Goal: Task Accomplishment & Management: Use online tool/utility

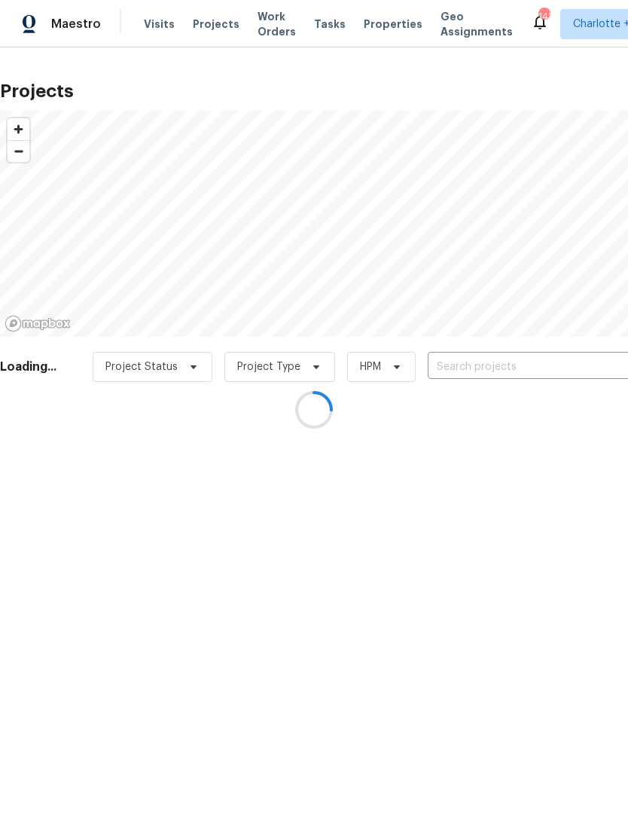
click at [475, 358] on div at bounding box center [314, 409] width 628 height 819
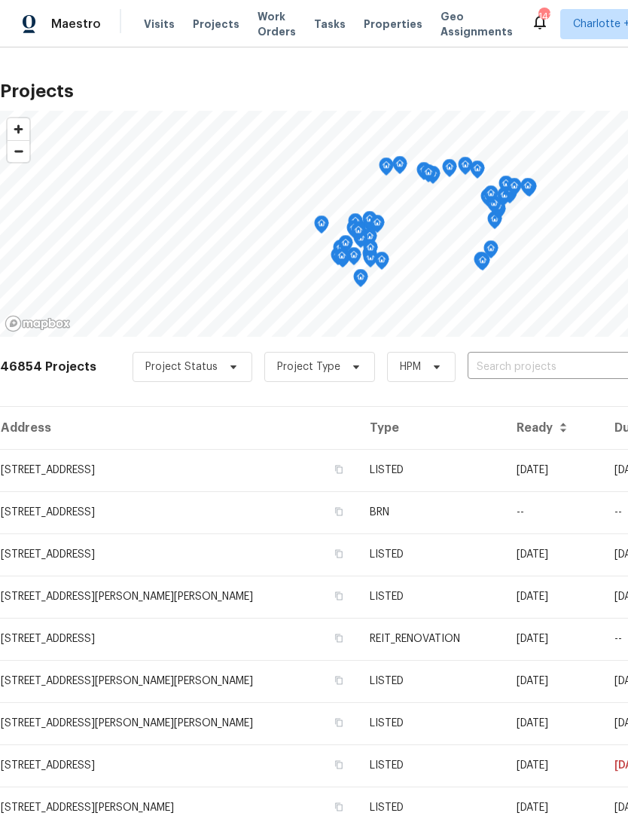
click at [495, 368] on input "text" at bounding box center [554, 367] width 173 height 23
type input "4004 bay"
click at [544, 409] on li "[STREET_ADDRESS]" at bounding box center [514, 401] width 219 height 25
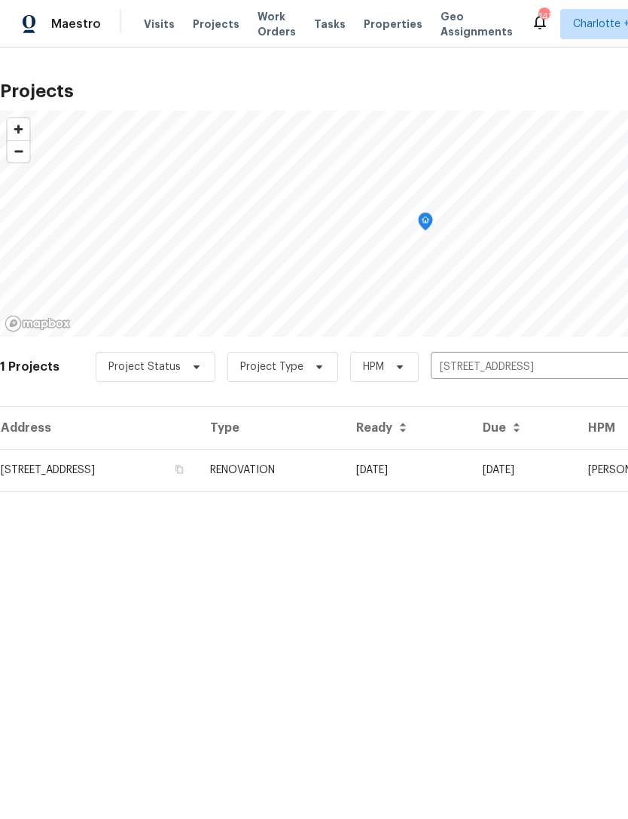
click at [450, 468] on td "[DATE]" at bounding box center [407, 470] width 127 height 42
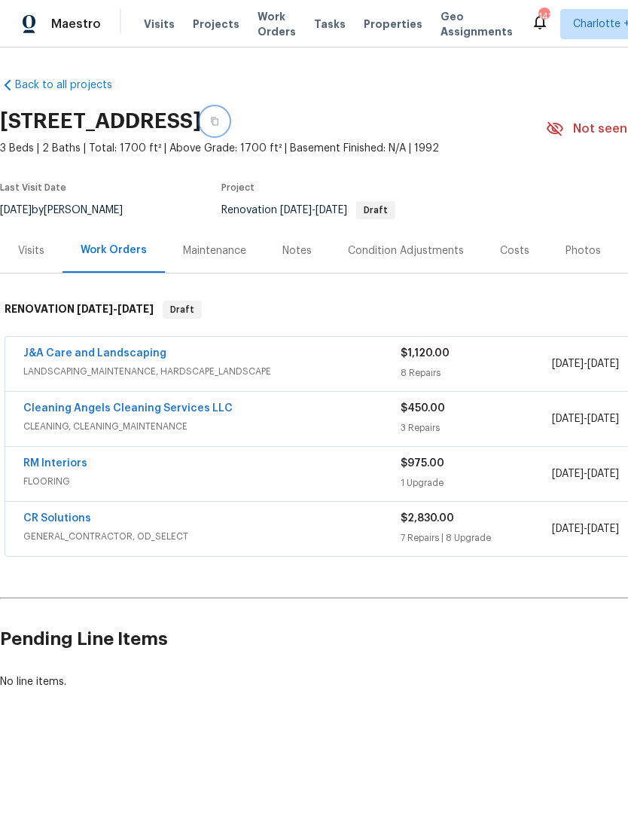
click at [219, 118] on icon "button" at bounding box center [214, 121] width 9 height 9
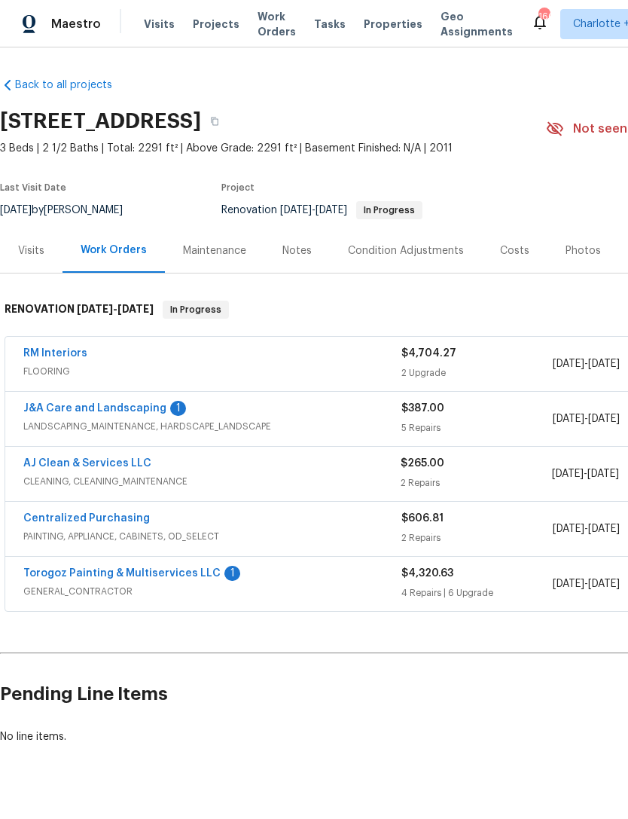
click at [46, 468] on link "AJ Clean & Services LLC" at bounding box center [87, 463] width 128 height 11
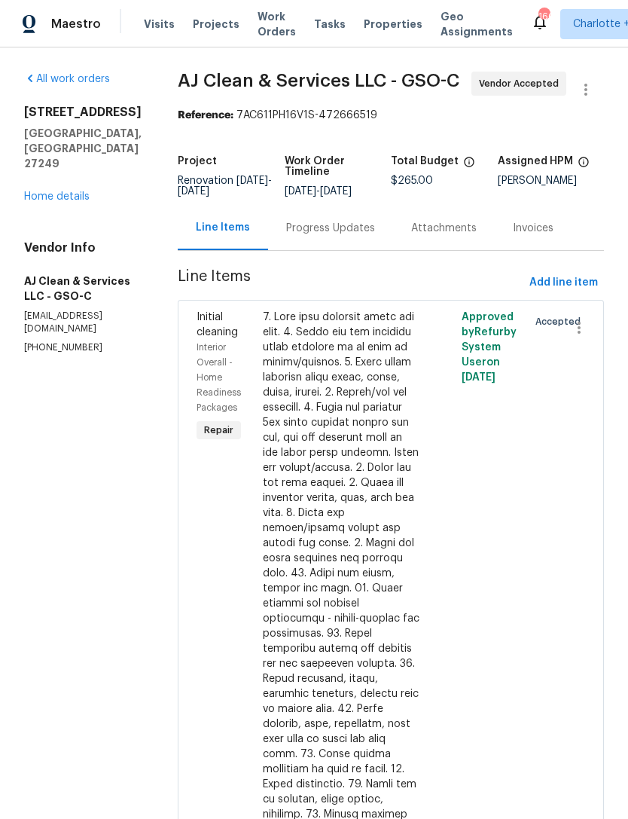
click at [338, 445] on div at bounding box center [341, 671] width 157 height 723
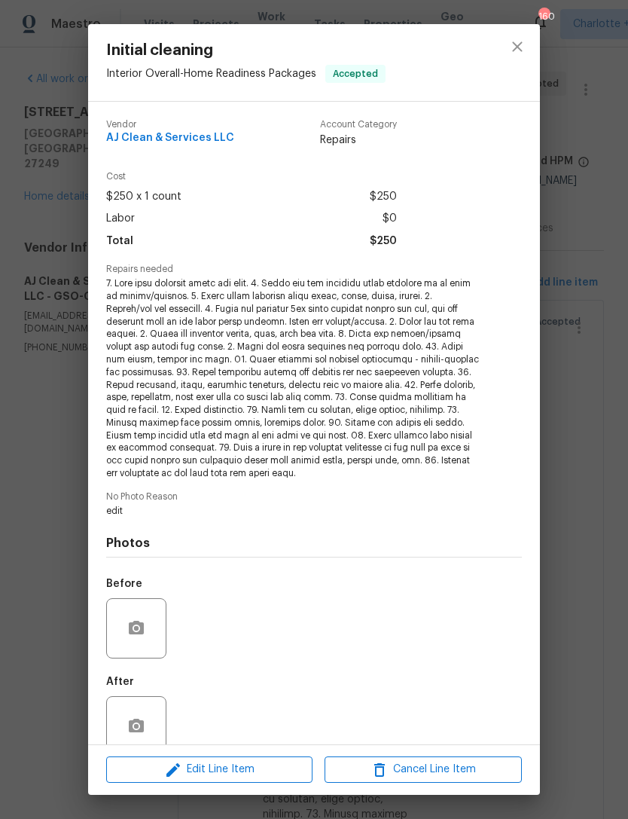
click at [397, 492] on span "No Photo Reason" at bounding box center [314, 497] width 416 height 10
click at [242, 762] on span "Edit Line Item" at bounding box center [209, 769] width 197 height 19
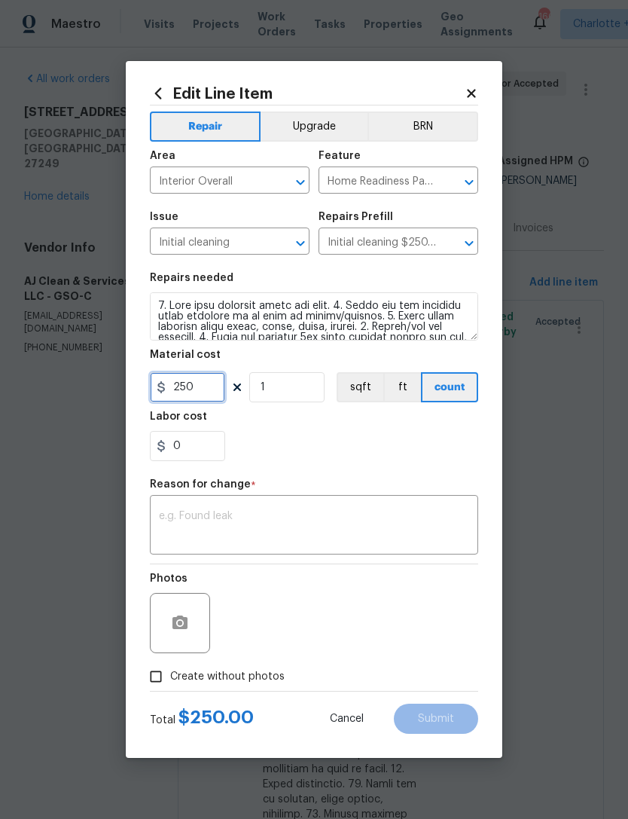
click at [202, 393] on input "250" at bounding box center [187, 387] width 75 height 30
type input "325"
click at [295, 513] on textarea at bounding box center [314, 527] width 310 height 32
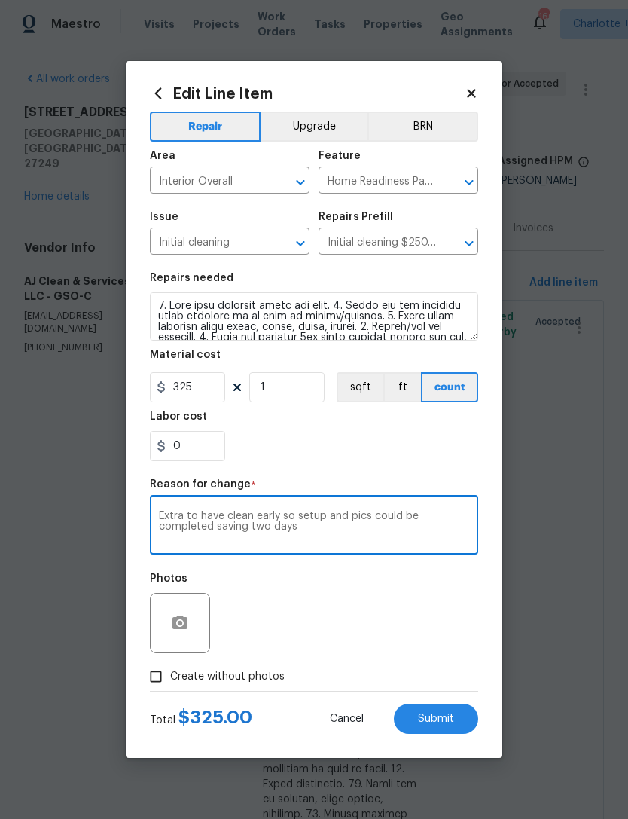
type textarea "Extra to have clean early so setup and pics could be completed saving two days"
click at [404, 474] on div "Repair Upgrade BRN Area Interior Overall ​ Feature Home Readiness Packages ​ Is…" at bounding box center [314, 397] width 328 height 585
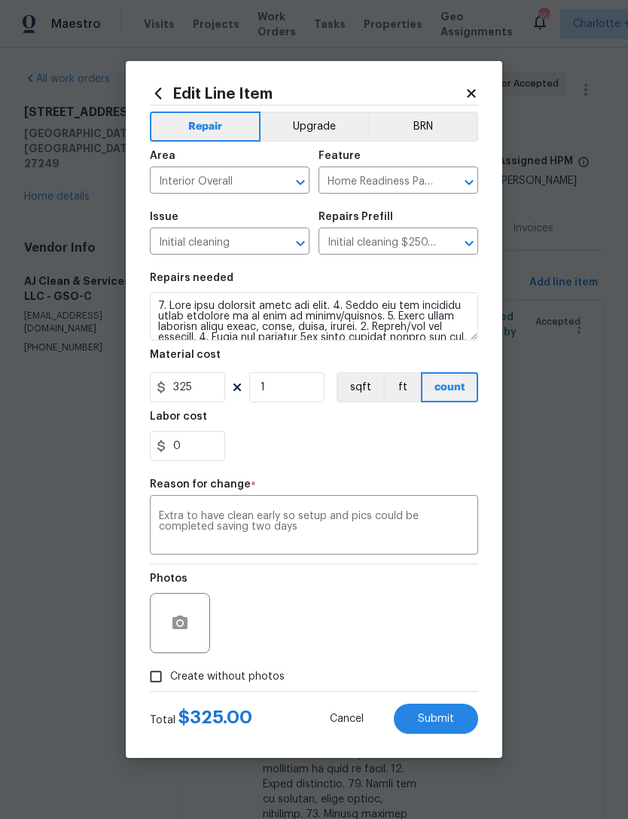
click at [441, 720] on span "Submit" at bounding box center [436, 718] width 36 height 11
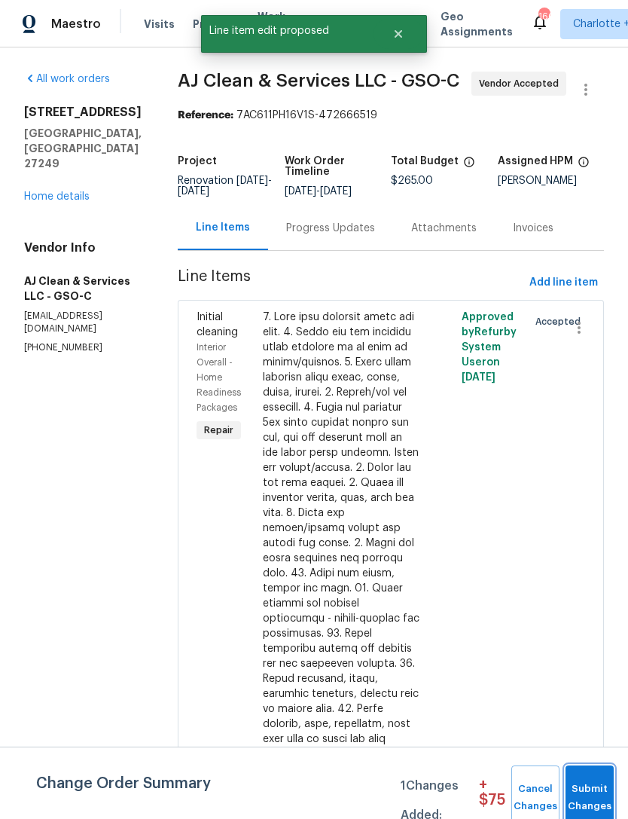
click at [597, 784] on span "Submit Changes" at bounding box center [589, 798] width 33 height 35
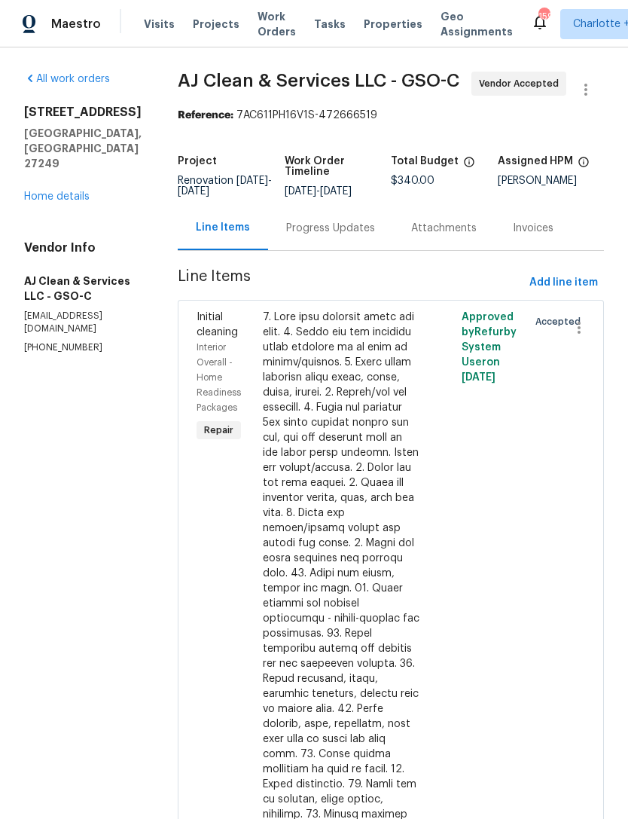
click at [157, 23] on span "Visits" at bounding box center [159, 24] width 31 height 15
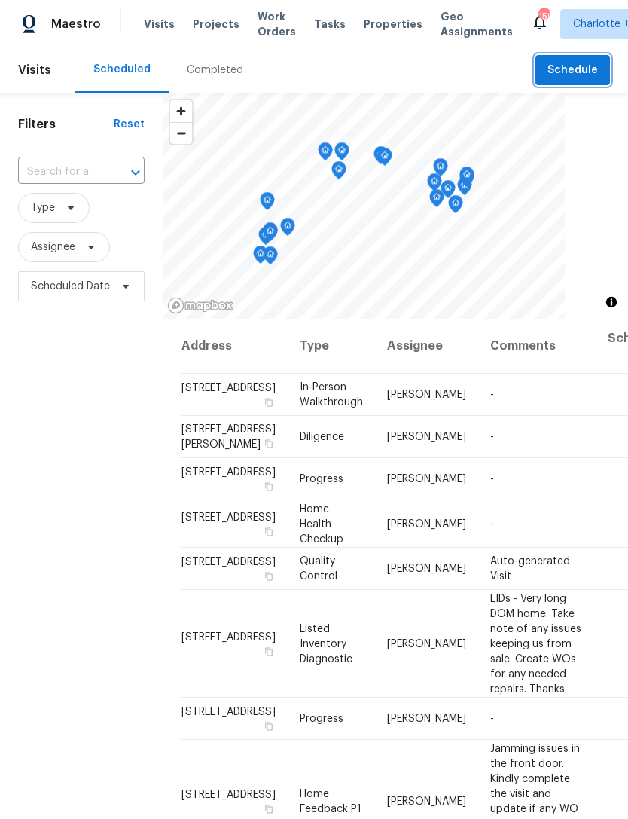
click at [573, 69] on span "Schedule" at bounding box center [573, 70] width 50 height 19
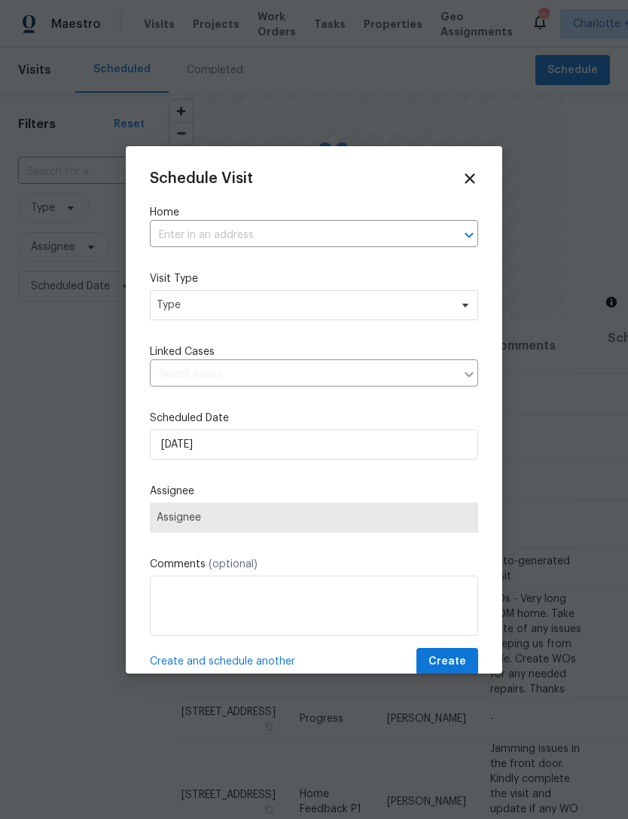
click at [223, 233] on input "text" at bounding box center [293, 235] width 286 height 23
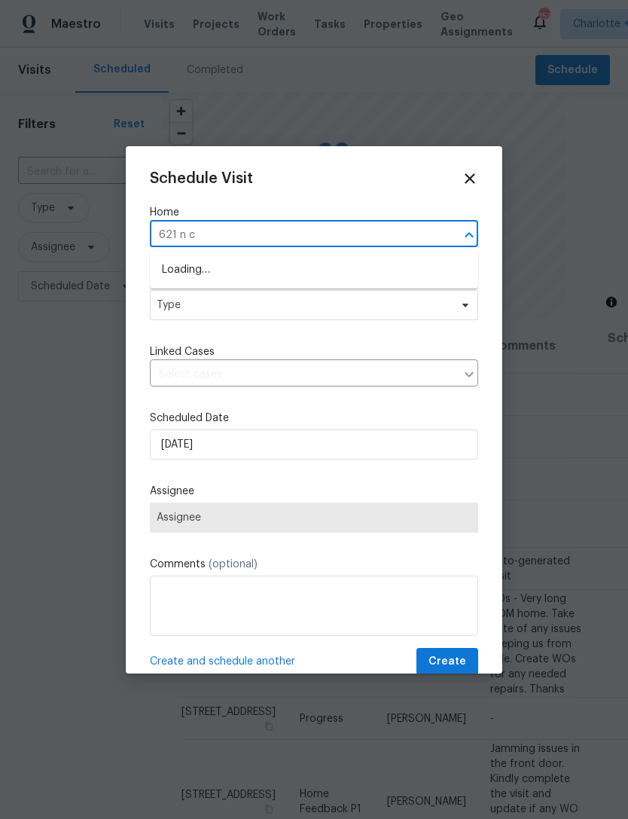
type input "621 n cr"
click at [373, 264] on li "621 N Craige St, Salisbury, NC 28144" at bounding box center [314, 270] width 328 height 25
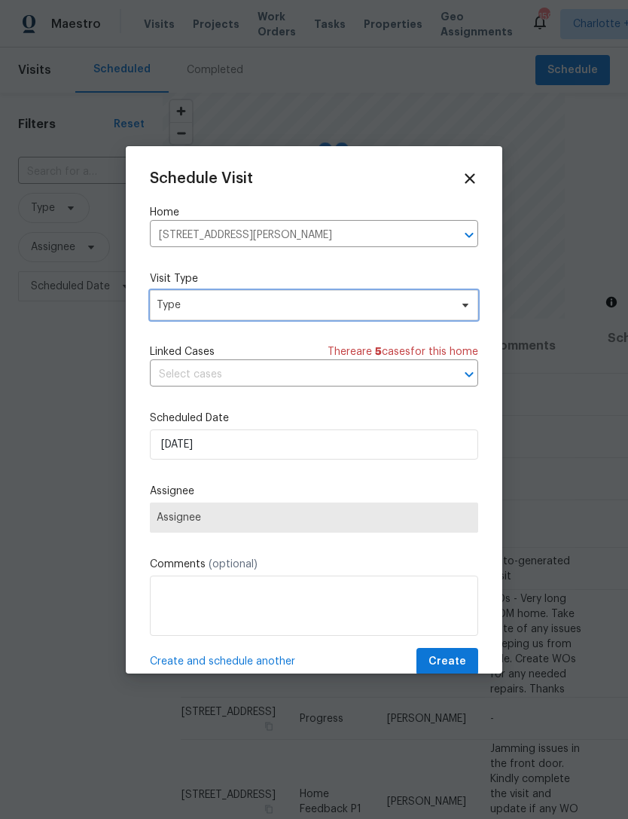
click at [359, 307] on span "Type" at bounding box center [303, 305] width 293 height 15
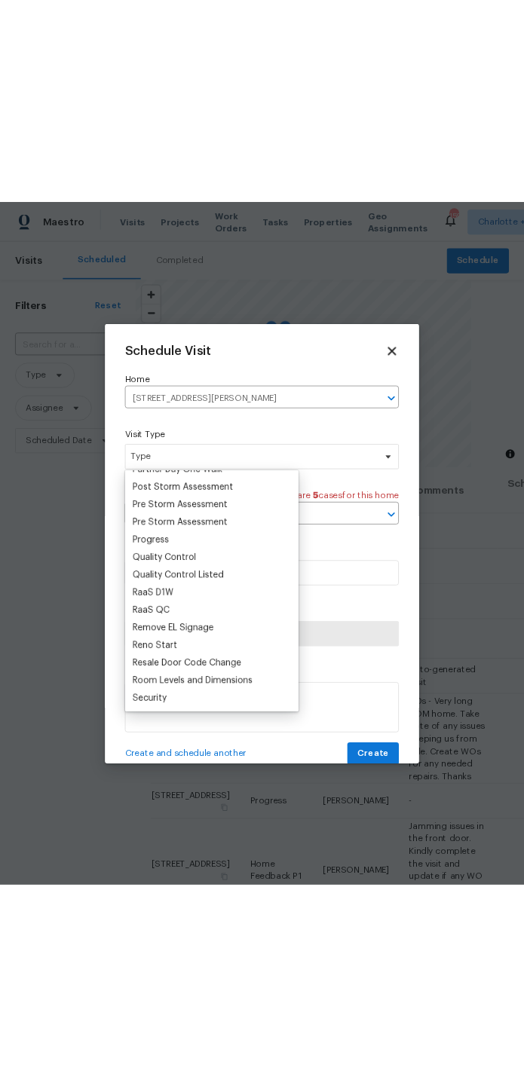
scroll to position [963, 0]
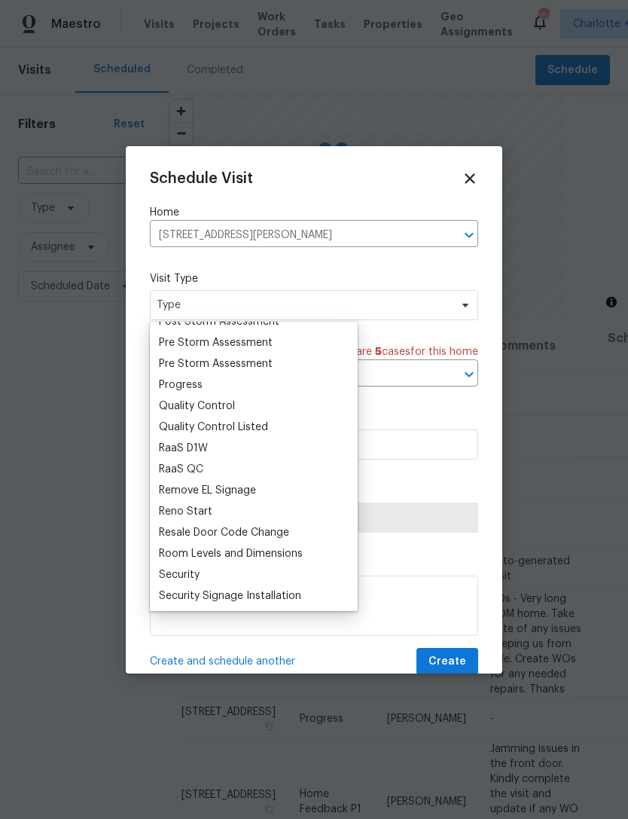
click at [209, 383] on div "Progress" at bounding box center [253, 384] width 199 height 21
click at [198, 383] on div "Progress" at bounding box center [181, 384] width 44 height 15
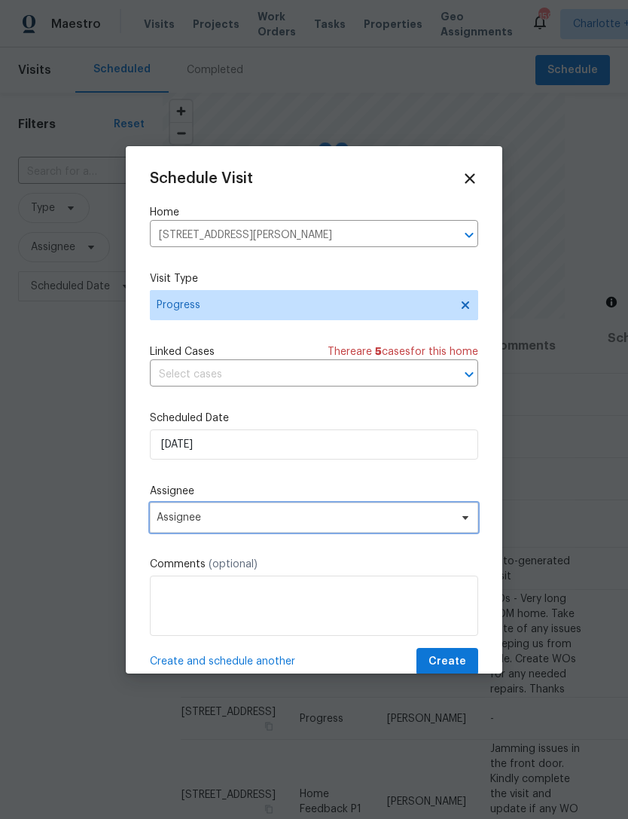
click at [341, 512] on span "Assignee" at bounding box center [314, 518] width 328 height 30
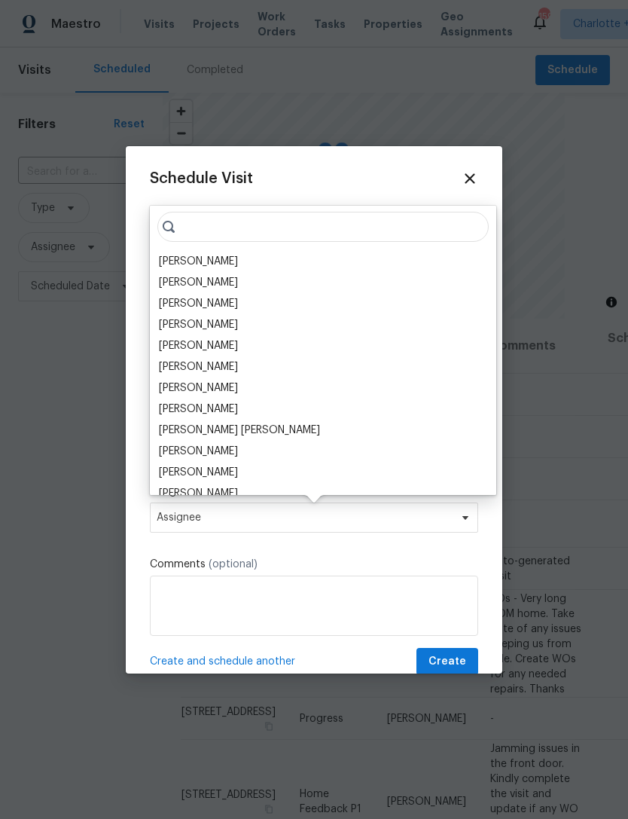
click at [217, 254] on div "[PERSON_NAME]" at bounding box center [198, 261] width 79 height 15
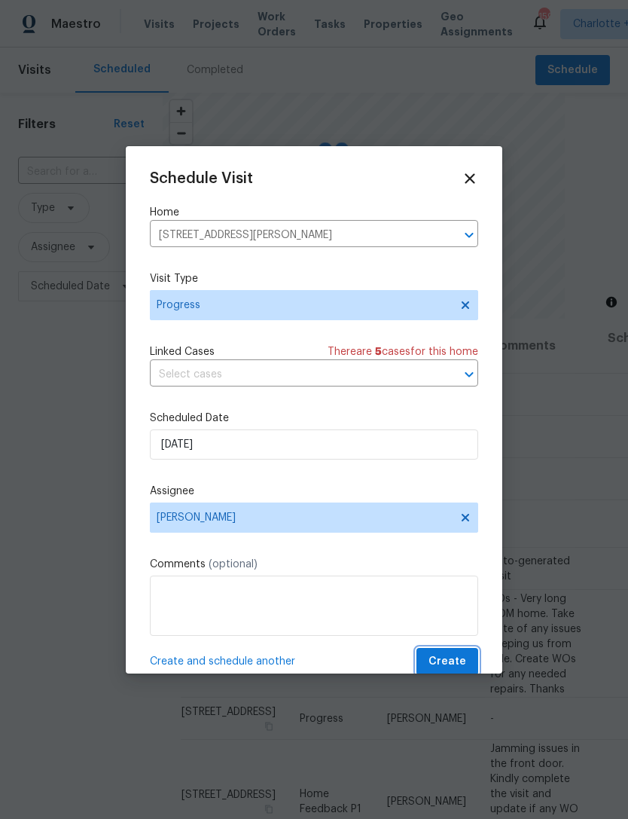
click at [452, 671] on span "Create" at bounding box center [448, 661] width 38 height 19
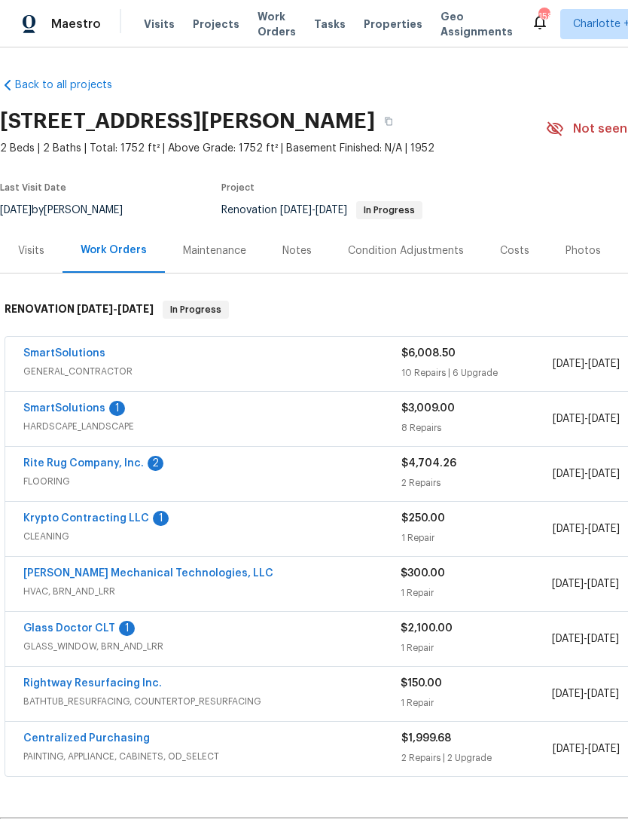
click at [55, 351] on link "SmartSolutions" at bounding box center [64, 353] width 82 height 11
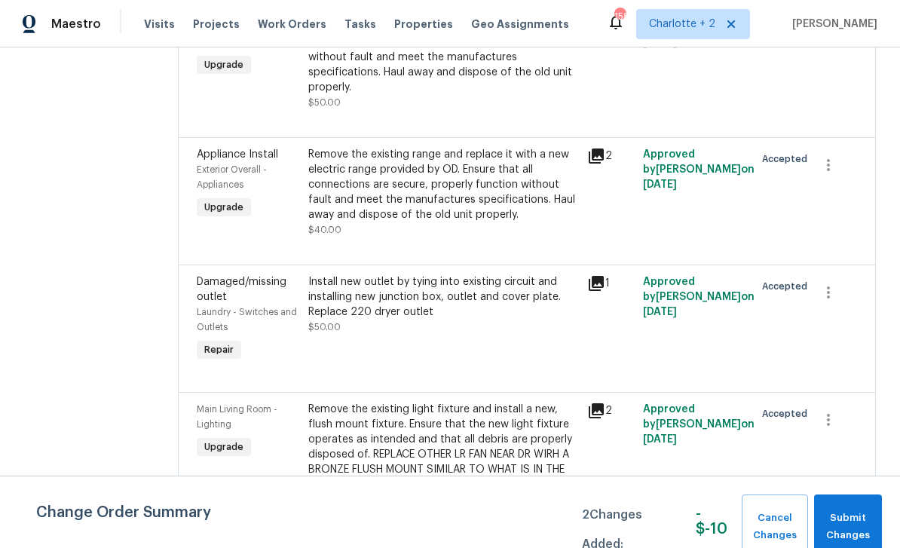
scroll to position [48, 0]
click at [628, 411] on icon "button" at bounding box center [828, 420] width 18 height 18
click at [628, 390] on li "Cancel" at bounding box center [840, 389] width 58 height 25
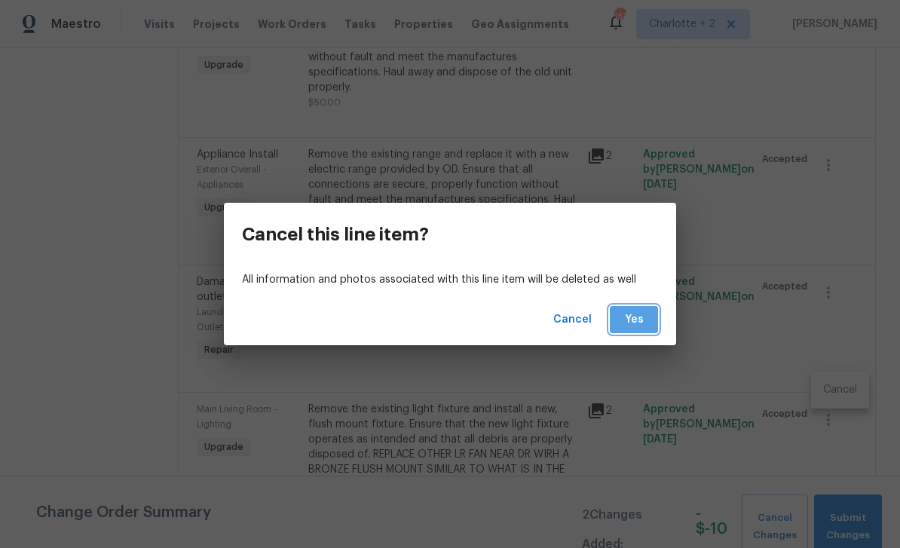
click at [628, 318] on span "Yes" at bounding box center [634, 319] width 24 height 19
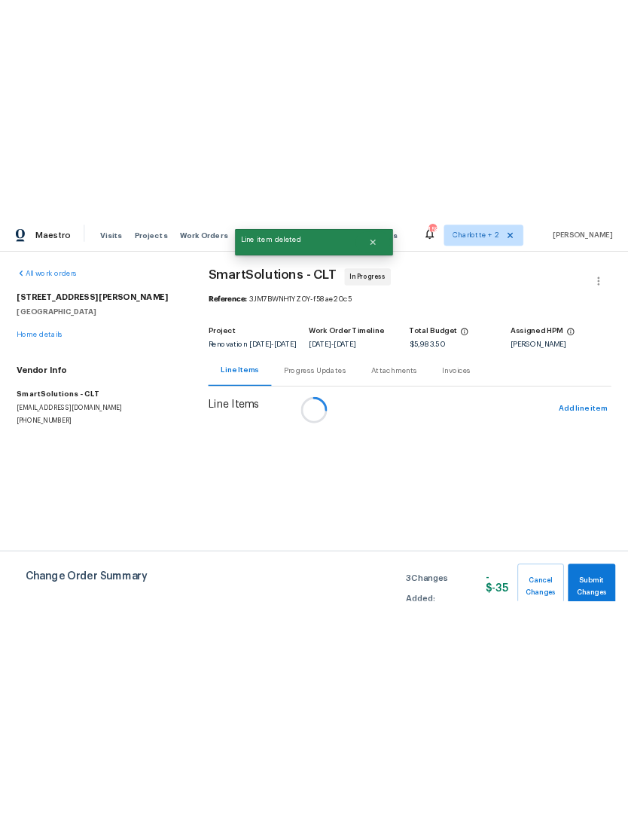
scroll to position [0, 0]
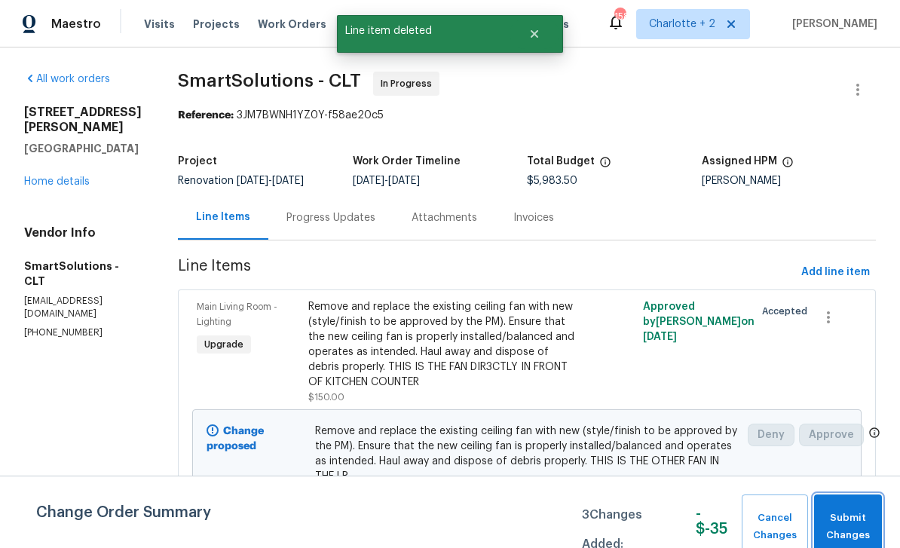
click at [628, 519] on span "Submit Changes" at bounding box center [847, 526] width 53 height 35
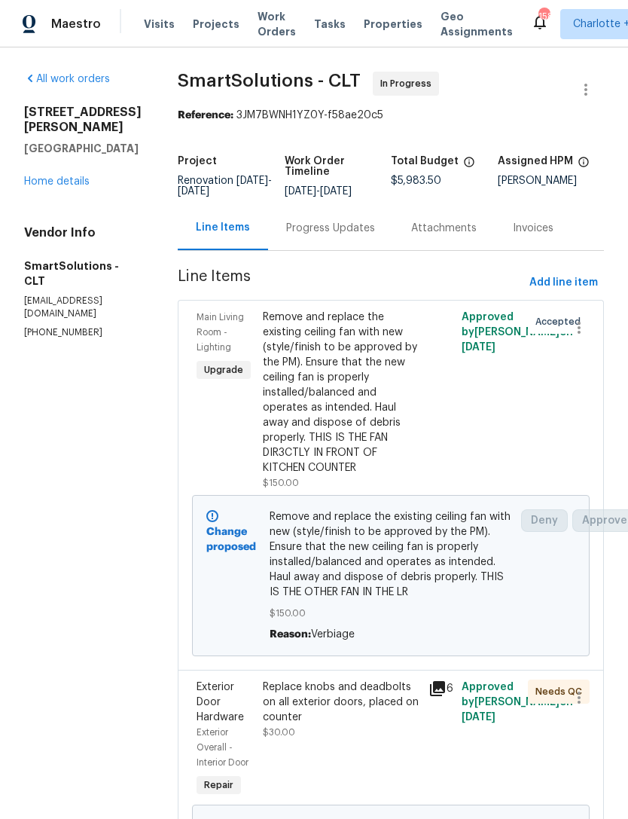
click at [371, 13] on div "Visits Projects Work Orders Tasks Properties Geo Assignments" at bounding box center [337, 24] width 387 height 30
click at [380, 26] on span "Properties" at bounding box center [393, 24] width 59 height 15
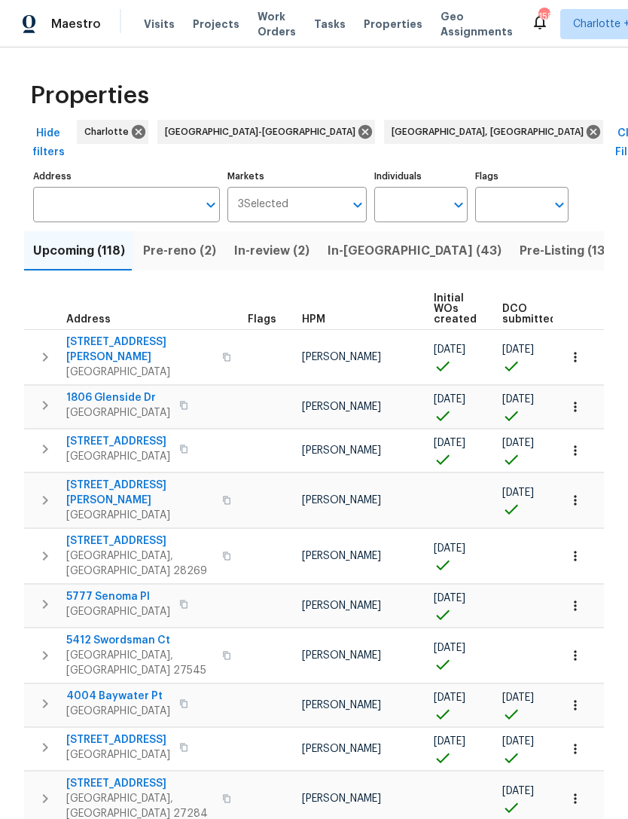
click at [405, 189] on input "Individuals" at bounding box center [409, 204] width 71 height 35
type input "chip"
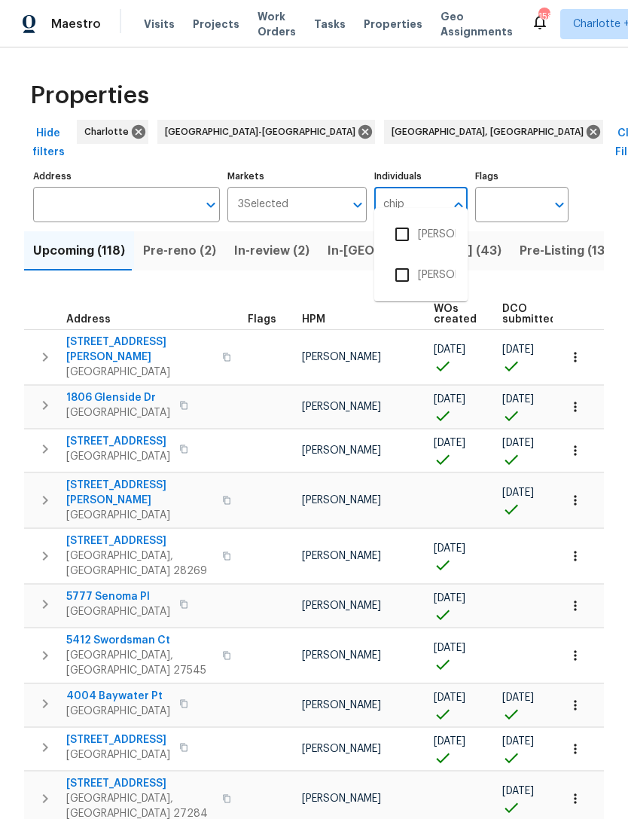
click at [408, 236] on input "checkbox" at bounding box center [403, 234] width 32 height 32
